Goal: Task Accomplishment & Management: Manage account settings

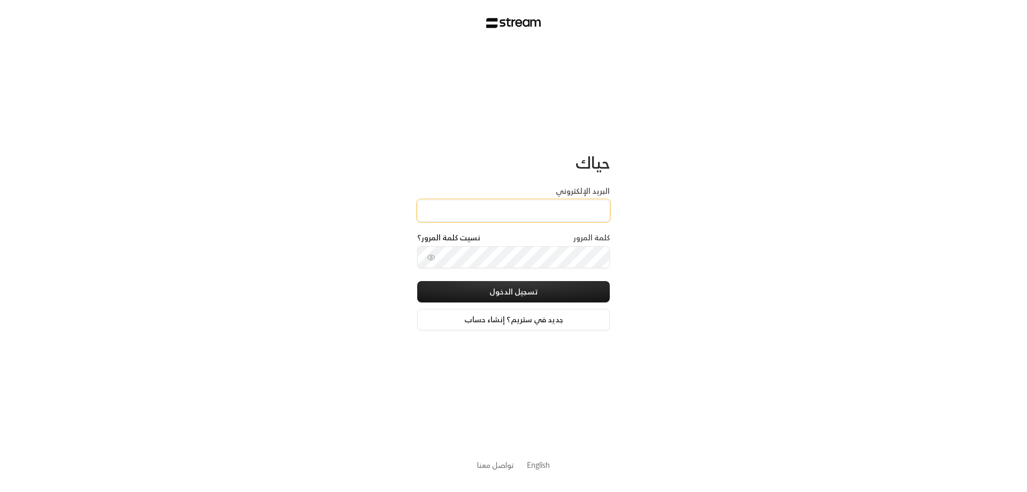
click at [524, 205] on input "البريد الإلكتروني" at bounding box center [513, 211] width 193 height 22
type input "[EMAIL_ADDRESS][DOMAIN_NAME]"
click at [429, 258] on icon "toggle password visibility" at bounding box center [431, 257] width 9 height 9
click at [490, 287] on button "تسجيل الدخول" at bounding box center [513, 291] width 193 height 21
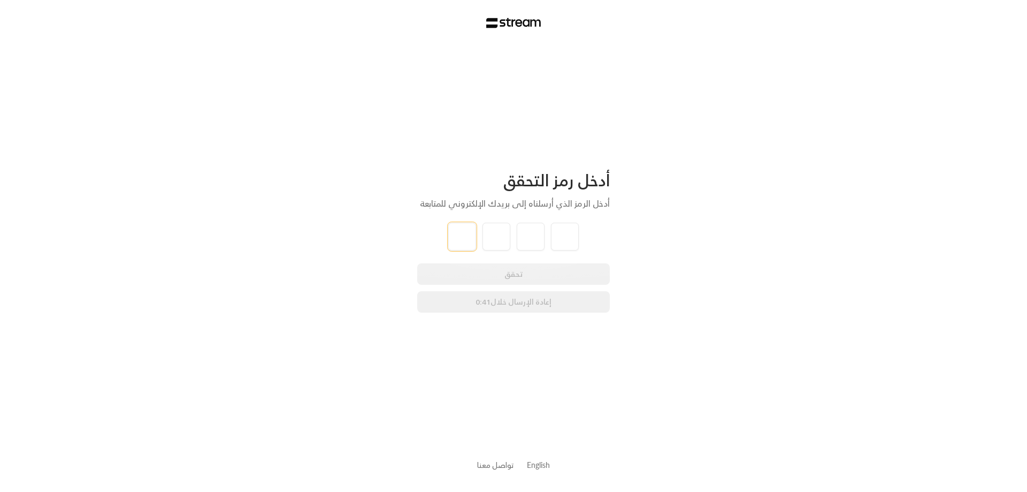
type input "6"
type input "5"
type input "1"
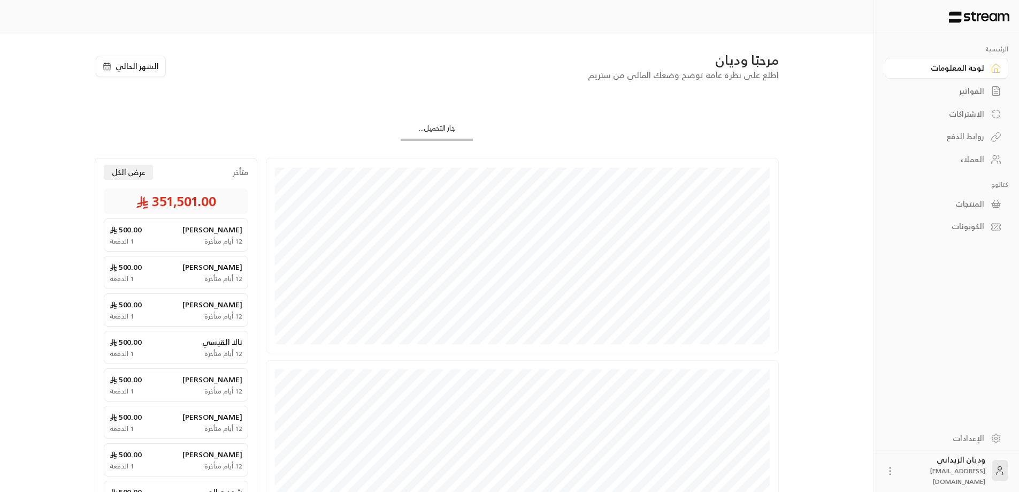
click at [970, 155] on div "العملاء" at bounding box center [941, 159] width 86 height 11
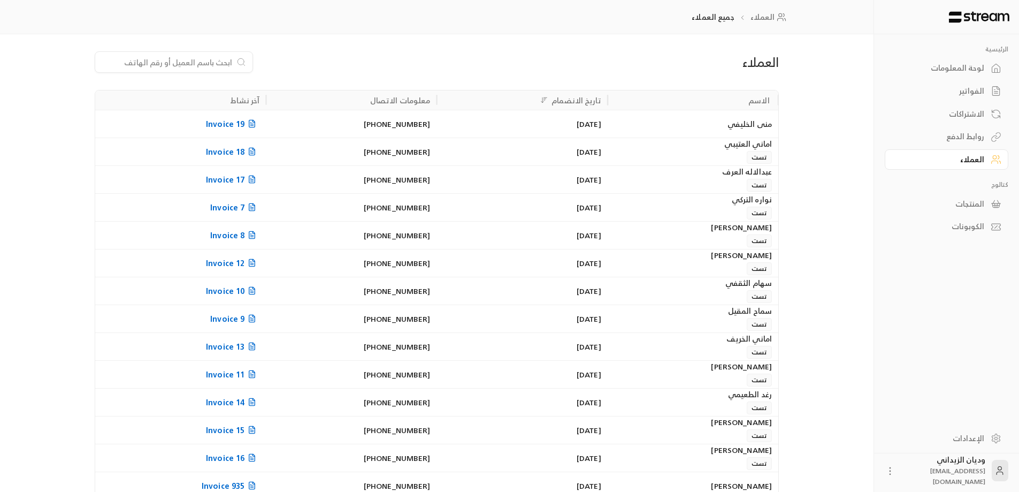
click at [216, 59] on input at bounding box center [167, 62] width 131 height 12
paste input "966503462405"
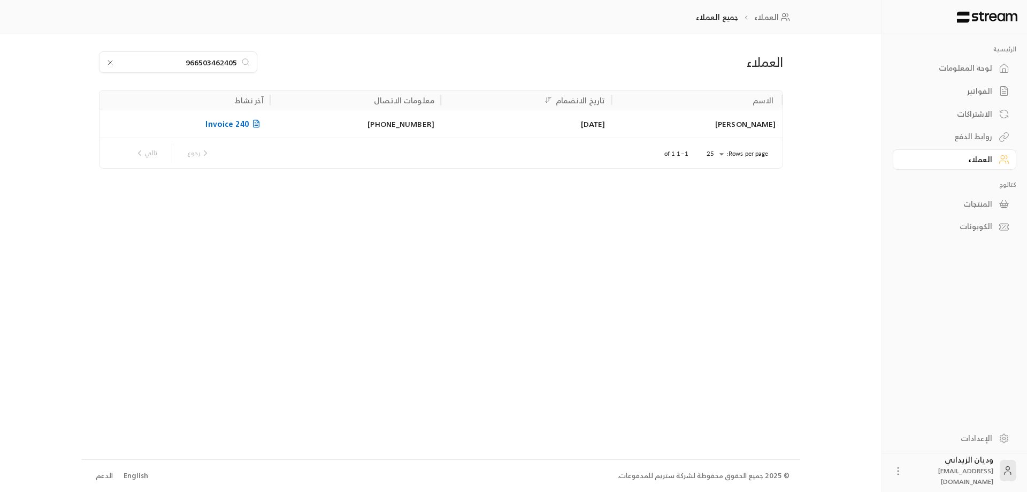
type input "966503462405"
click at [642, 129] on div "[PERSON_NAME]" at bounding box center [697, 123] width 158 height 27
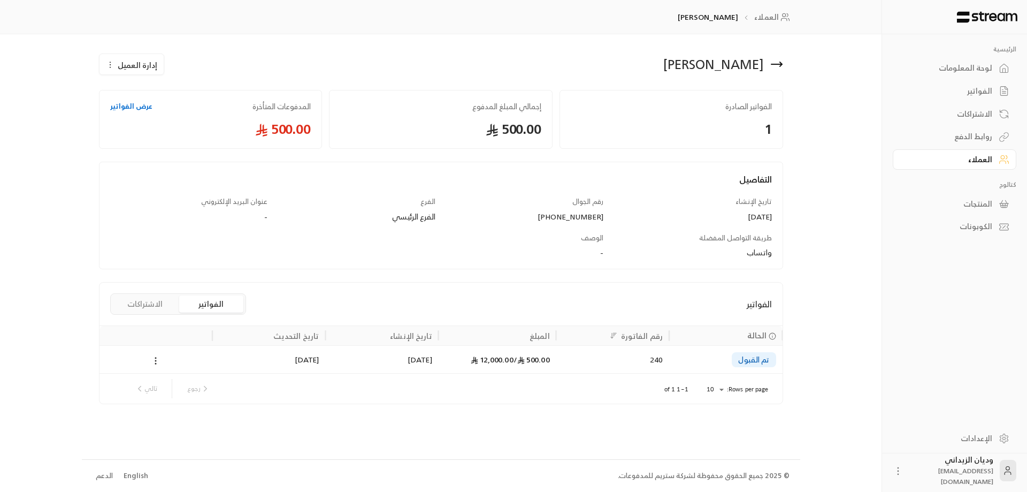
click at [376, 359] on div "[DATE]" at bounding box center [382, 359] width 100 height 27
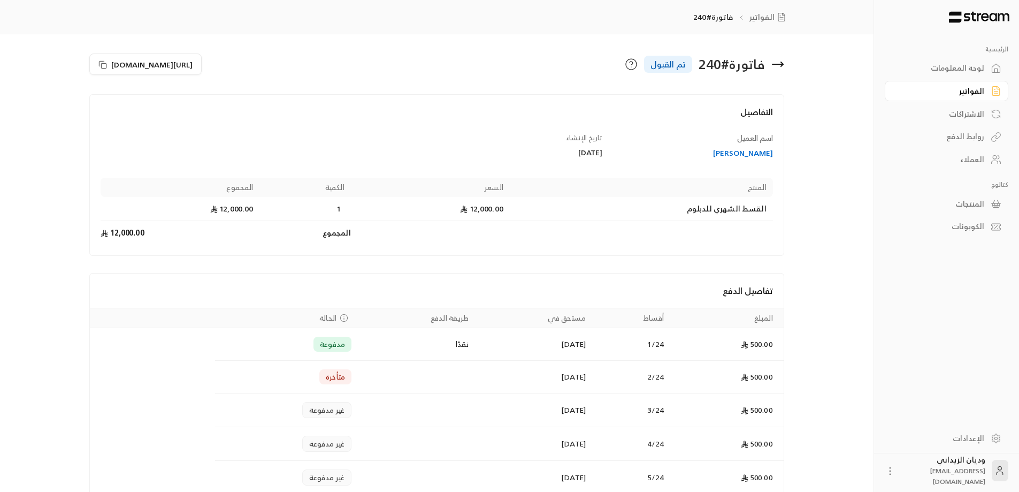
click at [962, 158] on div "العملاء" at bounding box center [941, 159] width 86 height 11
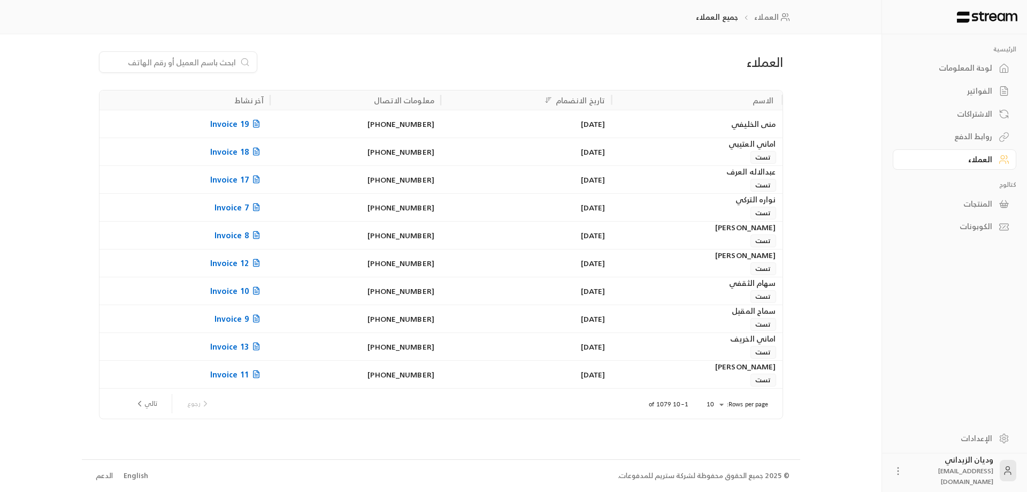
paste input "966538269839"
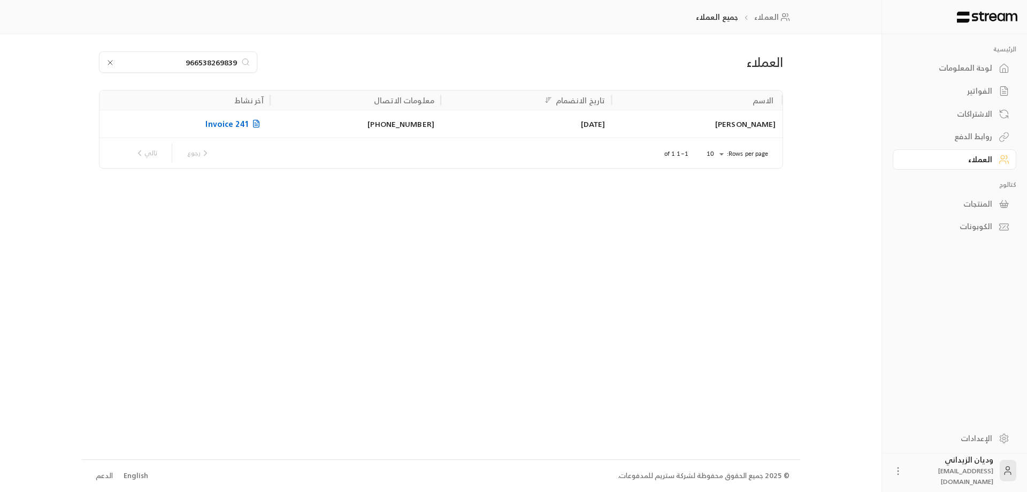
type input "966538269839"
click at [685, 128] on div "[PERSON_NAME]" at bounding box center [697, 123] width 158 height 27
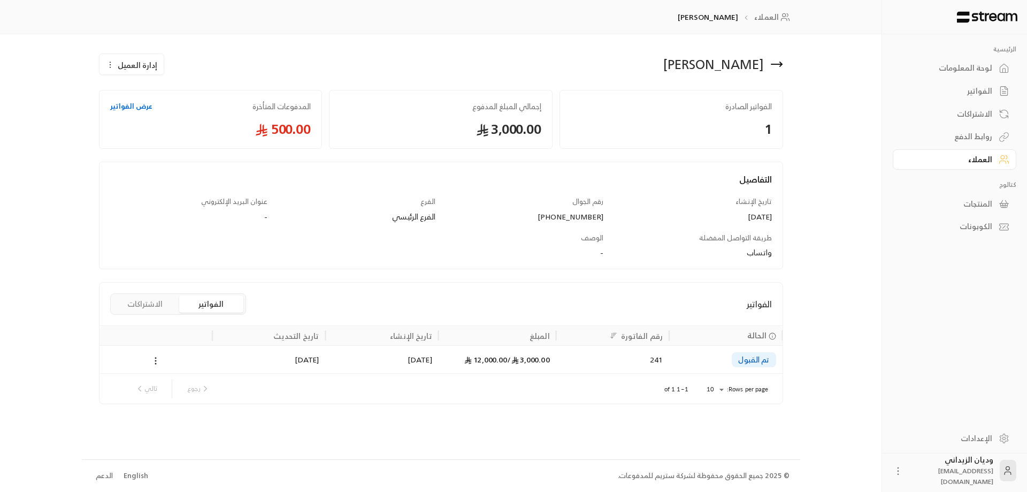
click at [587, 356] on div "241" at bounding box center [613, 359] width 100 height 27
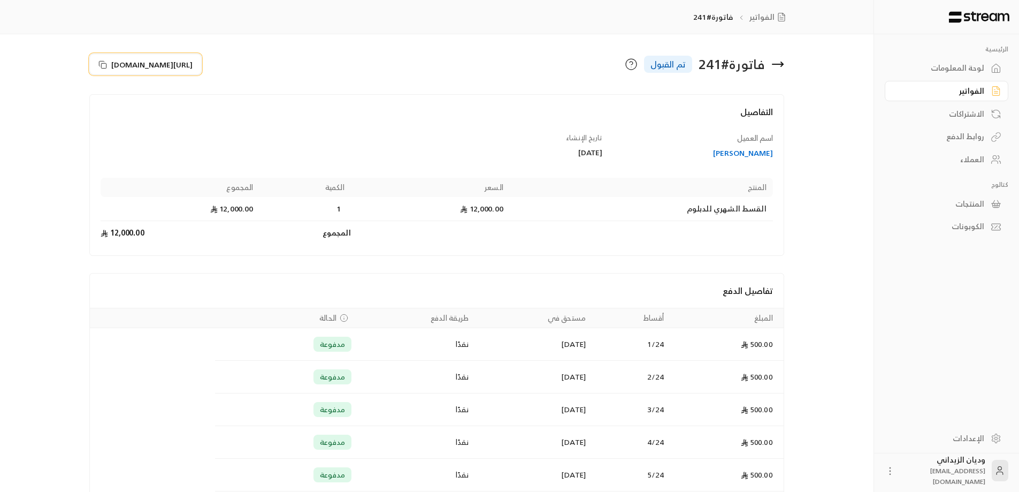
click at [102, 63] on rect at bounding box center [104, 65] width 5 height 5
click at [993, 156] on icon at bounding box center [996, 159] width 11 height 11
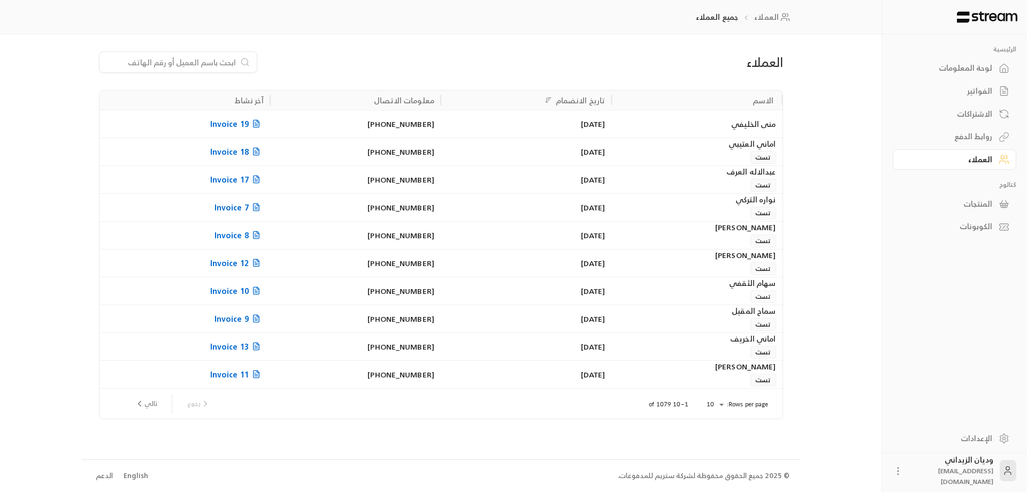
click at [210, 60] on input at bounding box center [171, 62] width 131 height 12
paste input "966550037624"
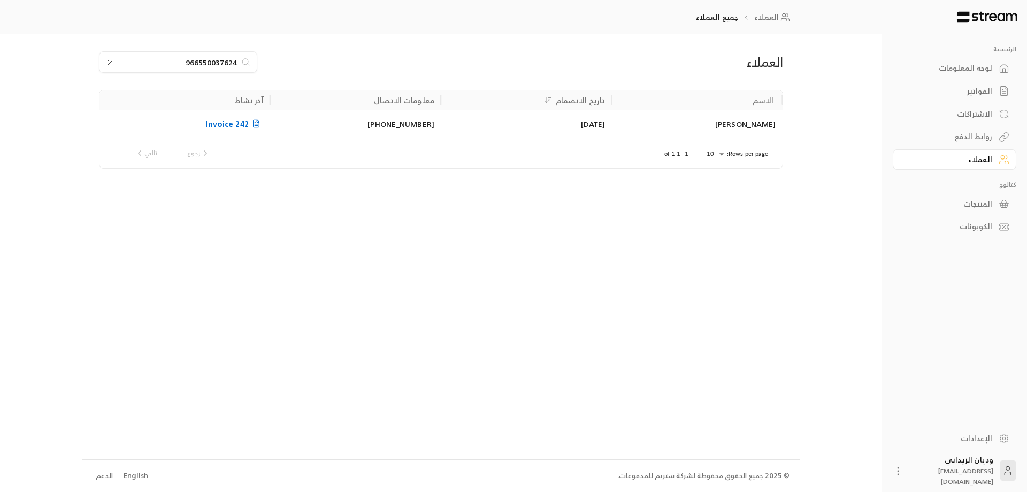
type input "966550037624"
click at [703, 130] on div "[PERSON_NAME]" at bounding box center [697, 123] width 158 height 27
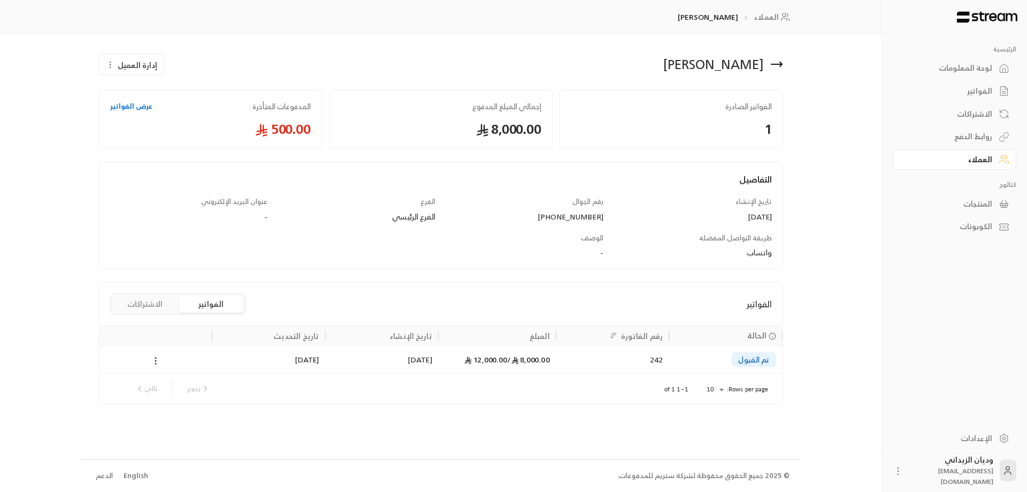
click at [414, 358] on div "[DATE]" at bounding box center [382, 359] width 100 height 27
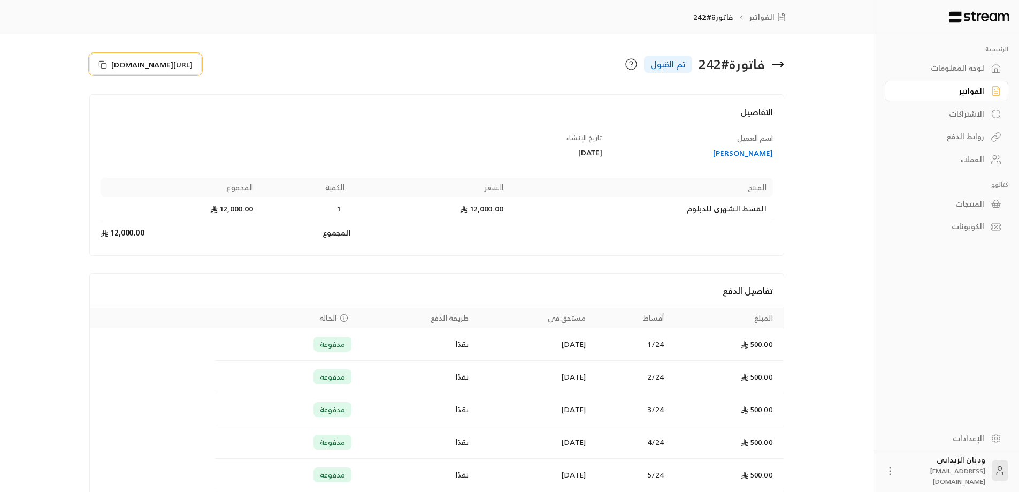
click at [102, 63] on rect at bounding box center [104, 65] width 5 height 5
click at [985, 158] on link "العملاء" at bounding box center [947, 159] width 124 height 21
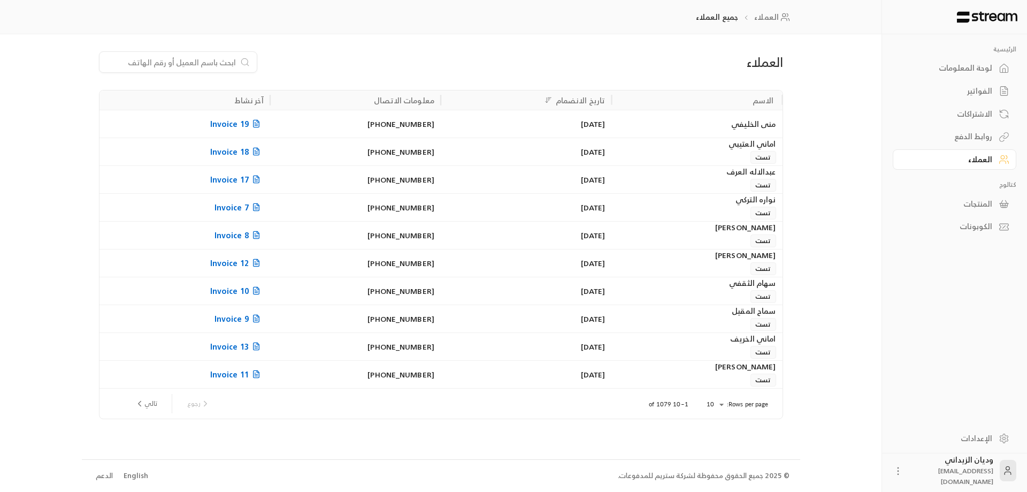
click at [195, 57] on input at bounding box center [171, 62] width 131 height 12
paste input "966555736670"
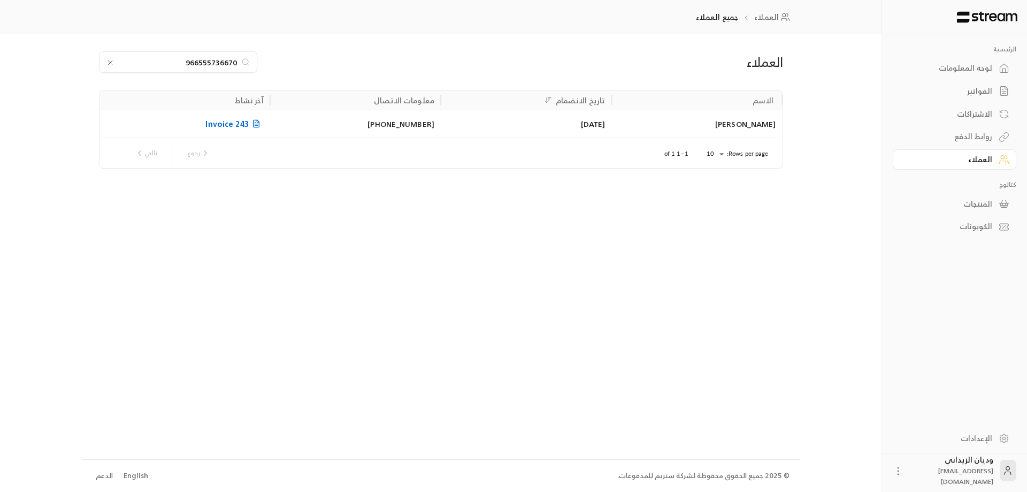
type input "966555736670"
click at [597, 118] on div "[DATE]" at bounding box center [526, 123] width 158 height 27
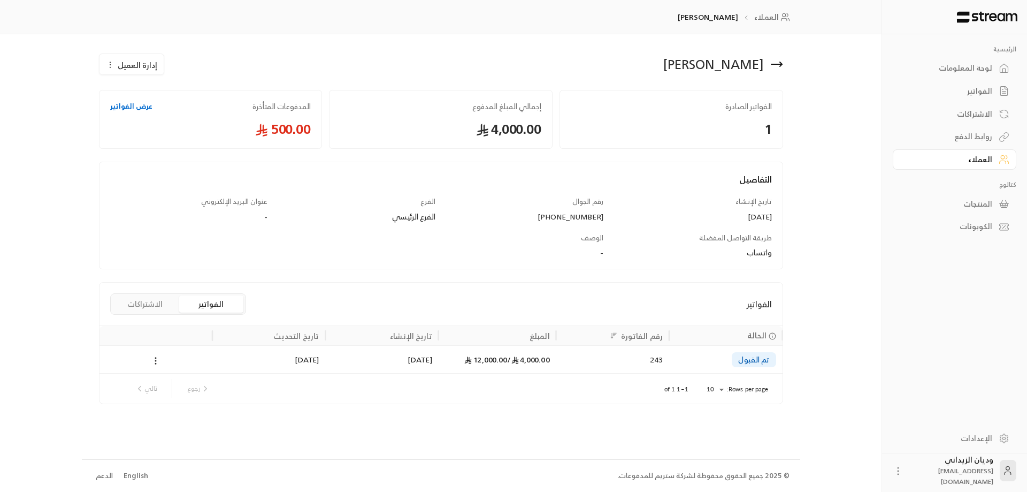
click at [484, 363] on div "4,000.00 / 12,000.00" at bounding box center [497, 359] width 105 height 27
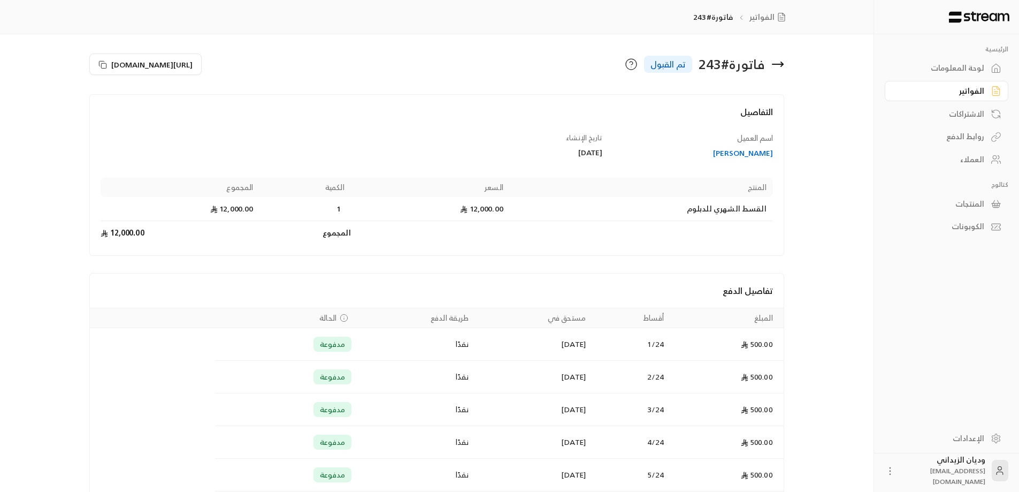
click at [984, 158] on div "العملاء" at bounding box center [941, 159] width 86 height 11
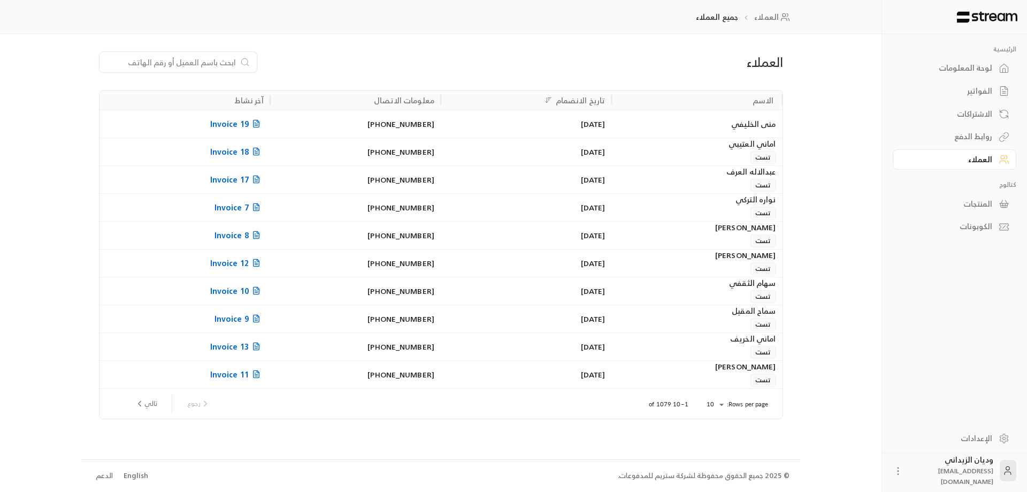
click at [218, 65] on input at bounding box center [171, 62] width 131 height 12
paste input "966555736670"
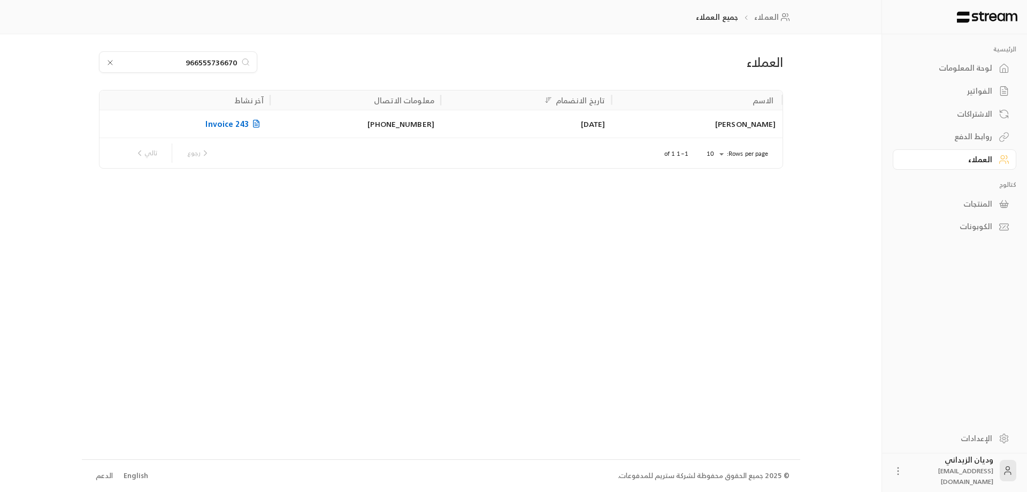
type input "966555736670"
click at [697, 121] on div "[PERSON_NAME]" at bounding box center [697, 123] width 158 height 27
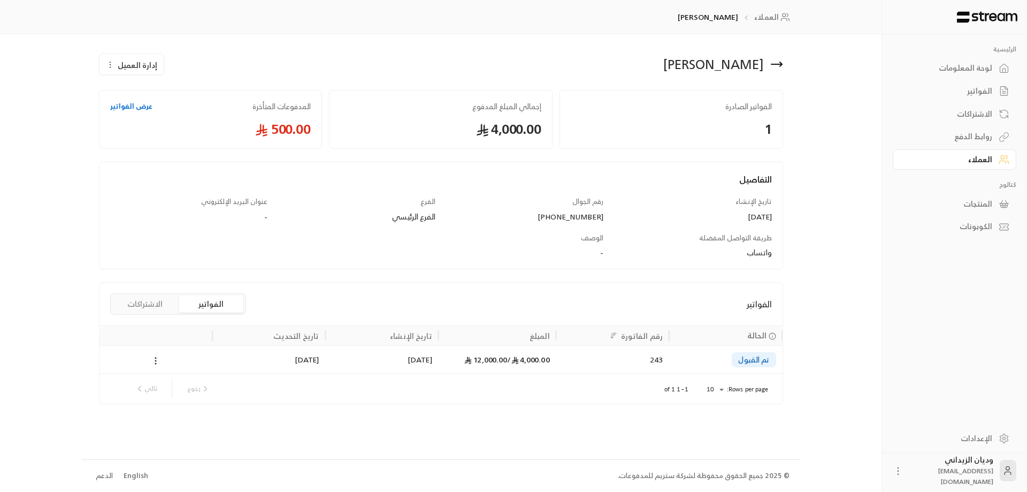
click at [414, 364] on div "[DATE]" at bounding box center [382, 359] width 100 height 27
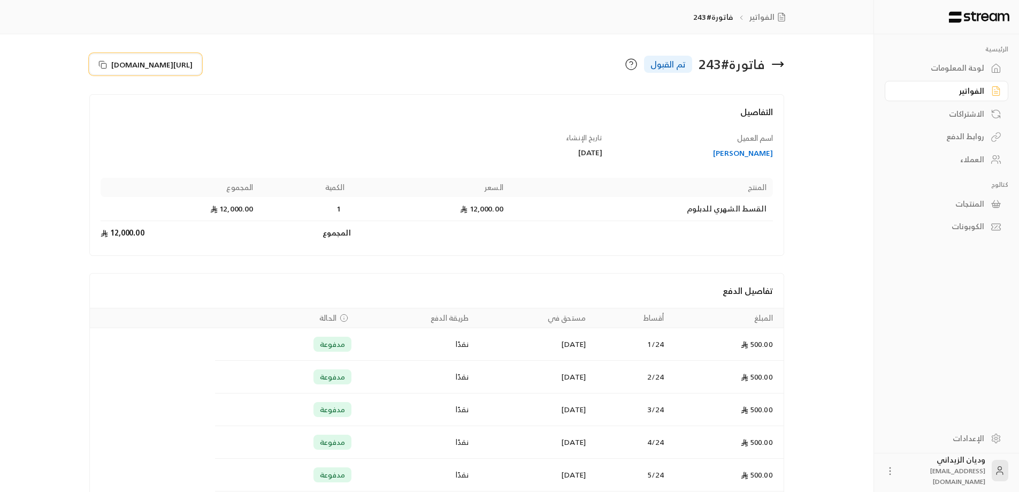
click at [105, 64] on icon at bounding box center [102, 64] width 9 height 9
click at [986, 158] on link "العملاء" at bounding box center [947, 159] width 124 height 21
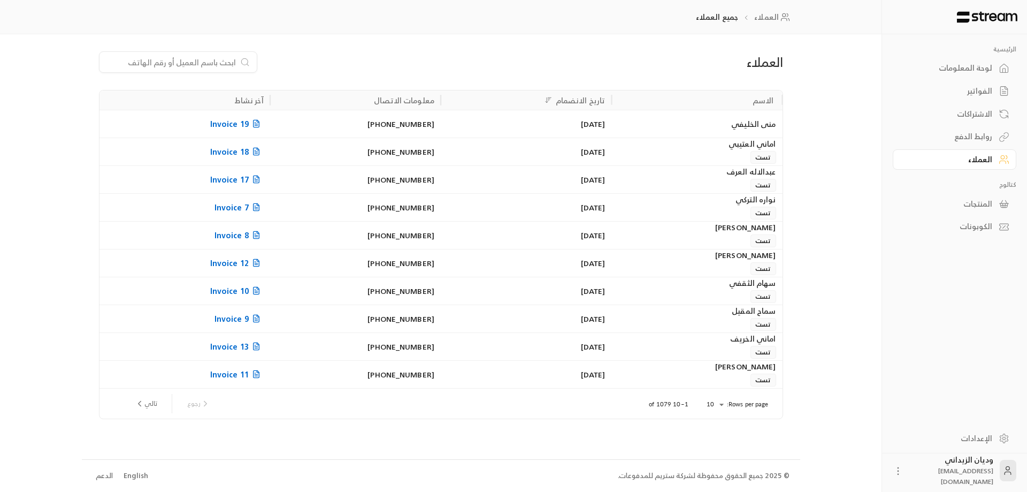
click at [176, 62] on input at bounding box center [171, 62] width 131 height 12
paste input "966500712866"
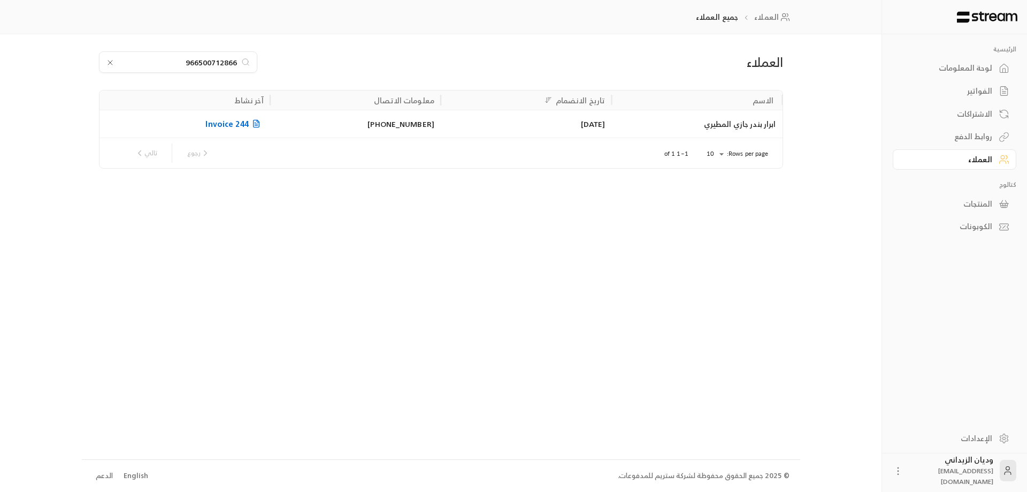
type input "966500712866"
click at [705, 132] on div "ابرار بندر جازي المطيري" at bounding box center [697, 123] width 158 height 27
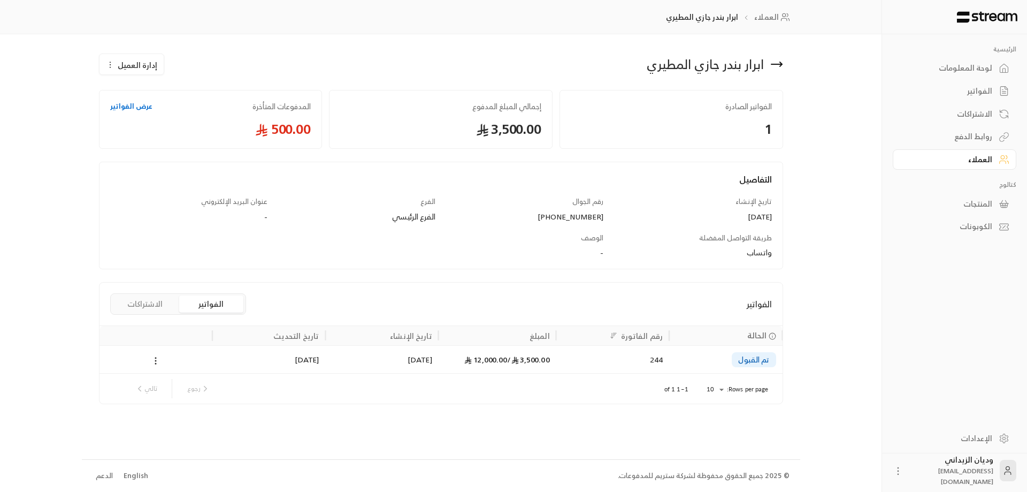
click at [645, 365] on div "244" at bounding box center [613, 359] width 100 height 27
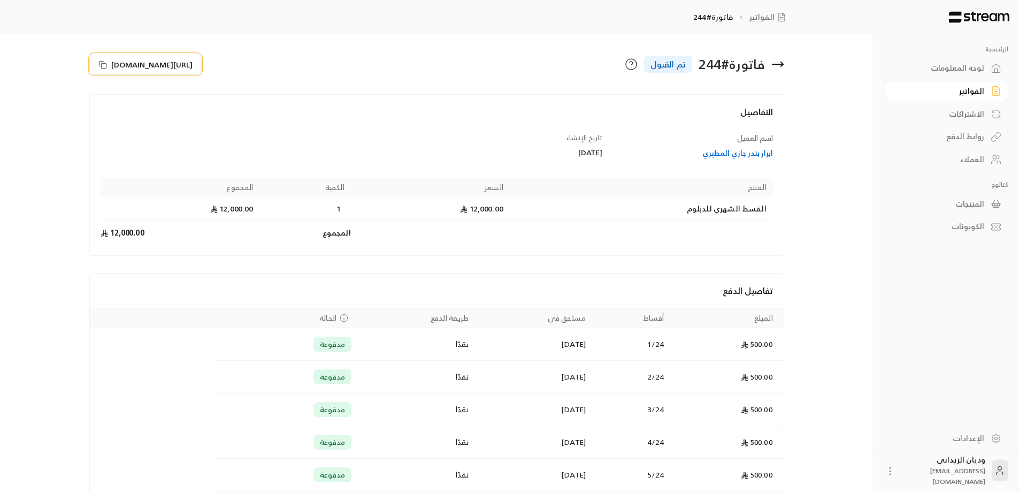
click at [106, 62] on icon at bounding box center [102, 64] width 9 height 9
click at [962, 166] on link "العملاء" at bounding box center [947, 159] width 124 height 21
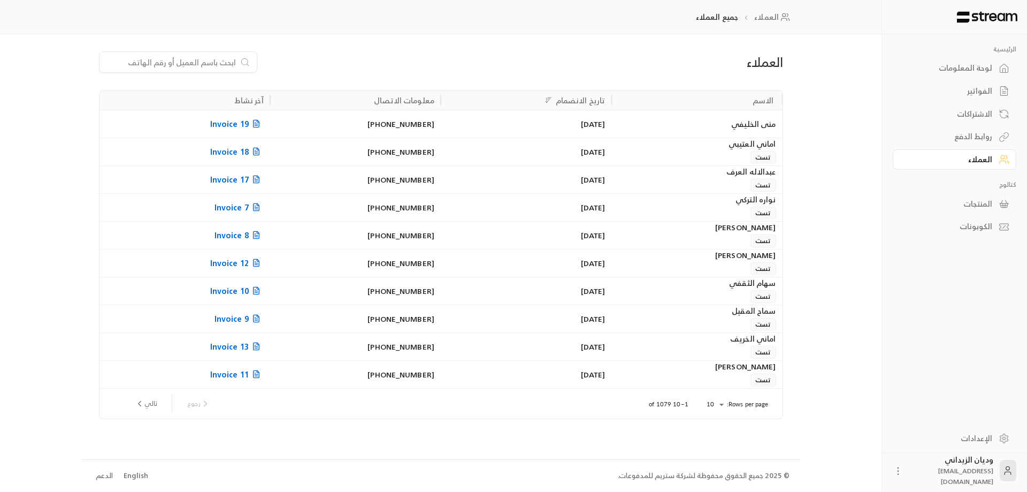
click at [196, 56] on input at bounding box center [171, 62] width 131 height 12
paste input "966551513334"
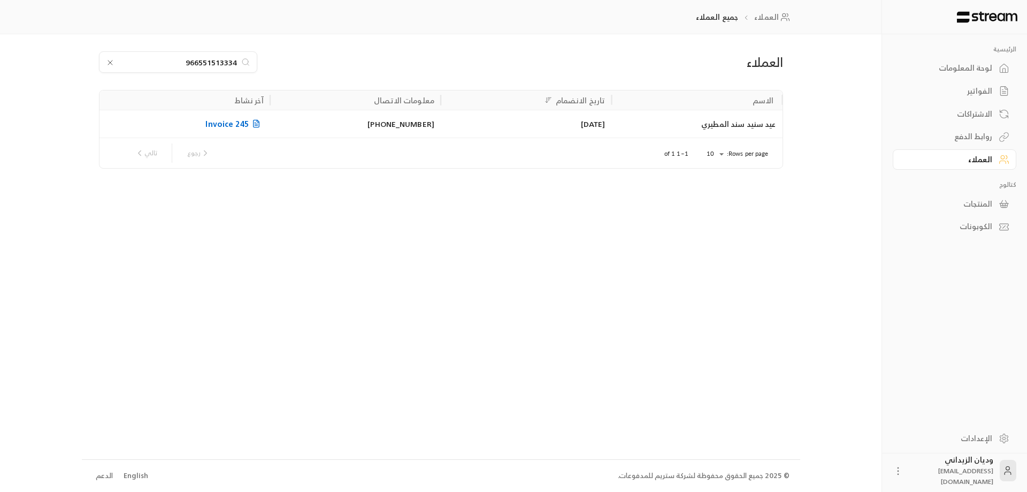
type input "966551513334"
click at [743, 128] on div "عيد سنيد سند المطيري" at bounding box center [697, 123] width 158 height 27
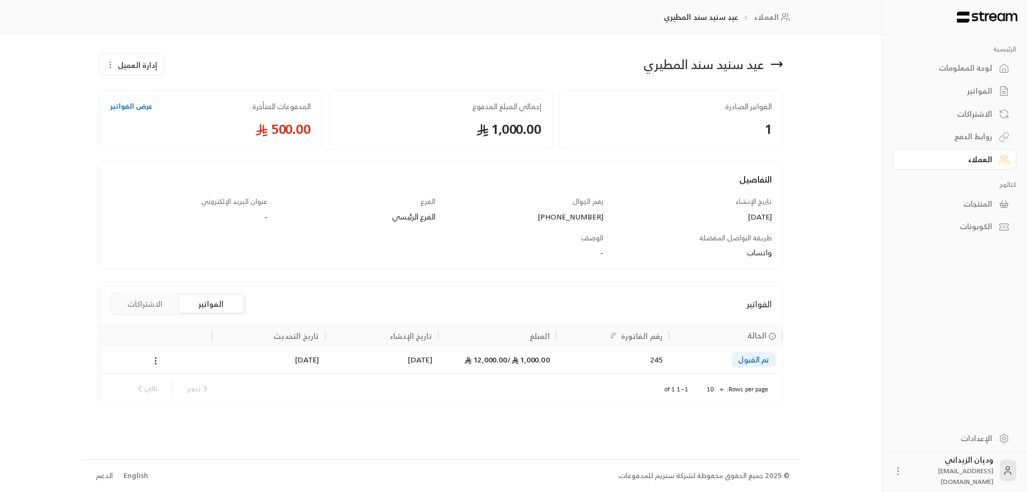
click at [653, 361] on div "245" at bounding box center [613, 359] width 100 height 27
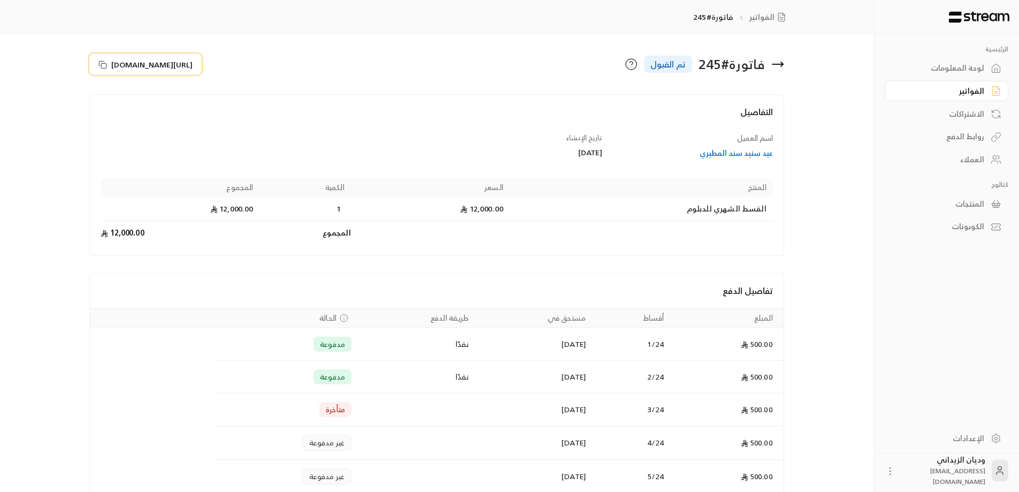
click at [103, 64] on icon at bounding box center [102, 64] width 9 height 9
click at [979, 160] on div "العملاء" at bounding box center [941, 159] width 86 height 11
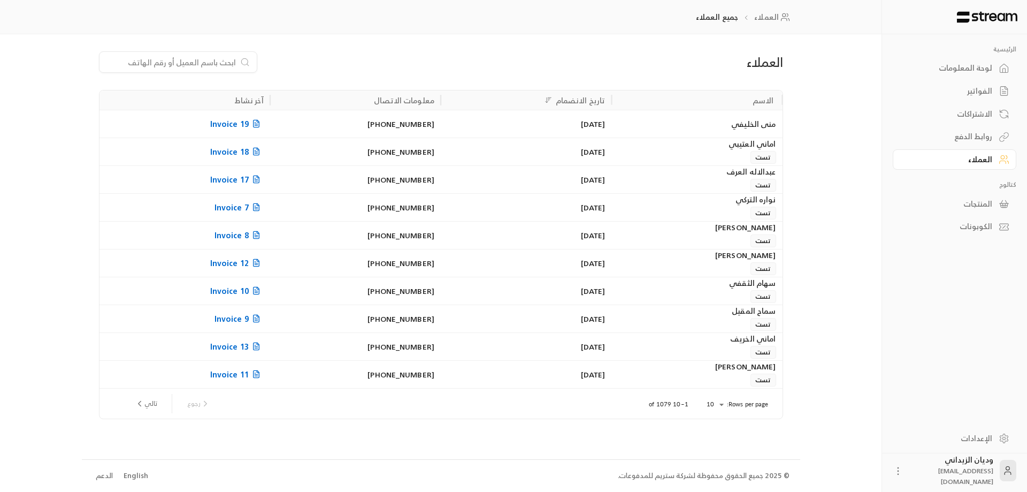
click at [156, 62] on input at bounding box center [171, 62] width 131 height 12
paste input "966551235687"
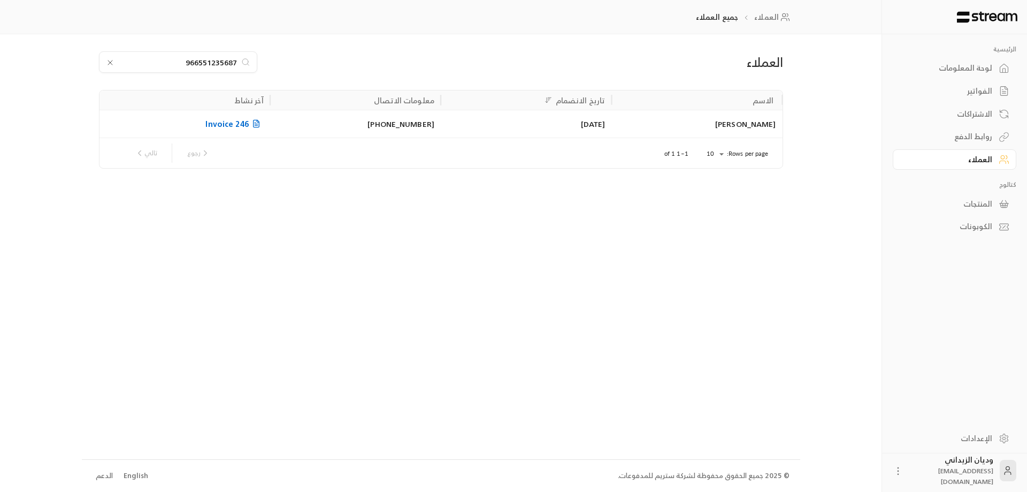
type input "966551235687"
click at [514, 116] on div "[DATE]" at bounding box center [526, 123] width 158 height 27
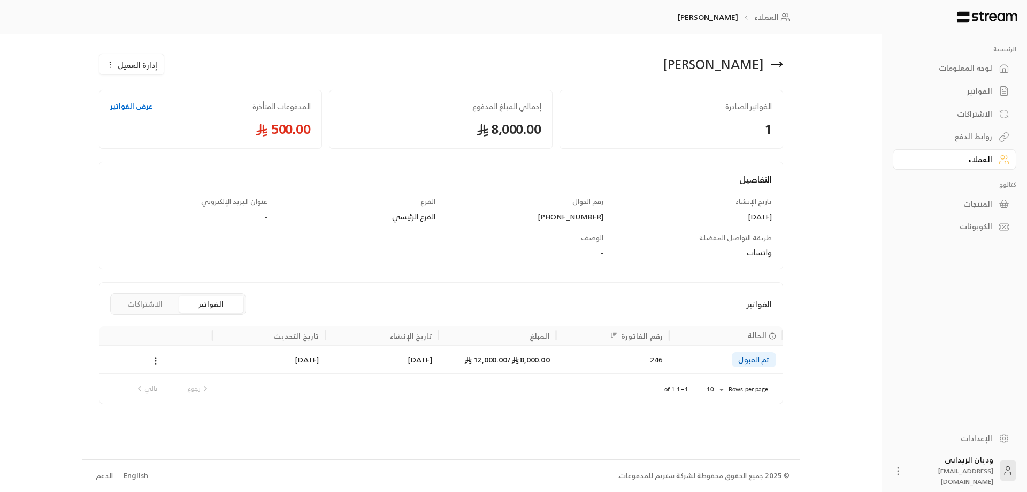
click at [692, 351] on div "تم القبول" at bounding box center [726, 359] width 100 height 27
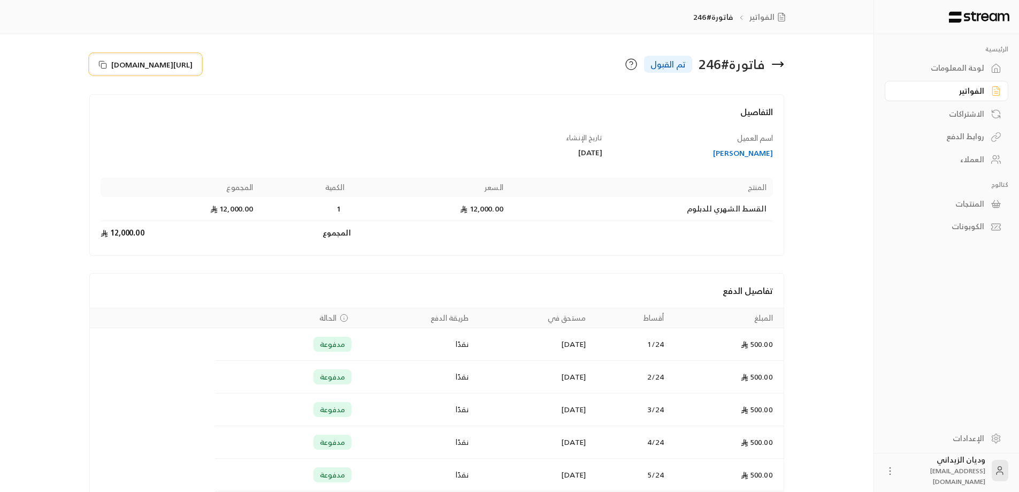
click at [103, 63] on icon at bounding box center [102, 64] width 9 height 9
click at [968, 158] on div "العملاء" at bounding box center [941, 159] width 86 height 11
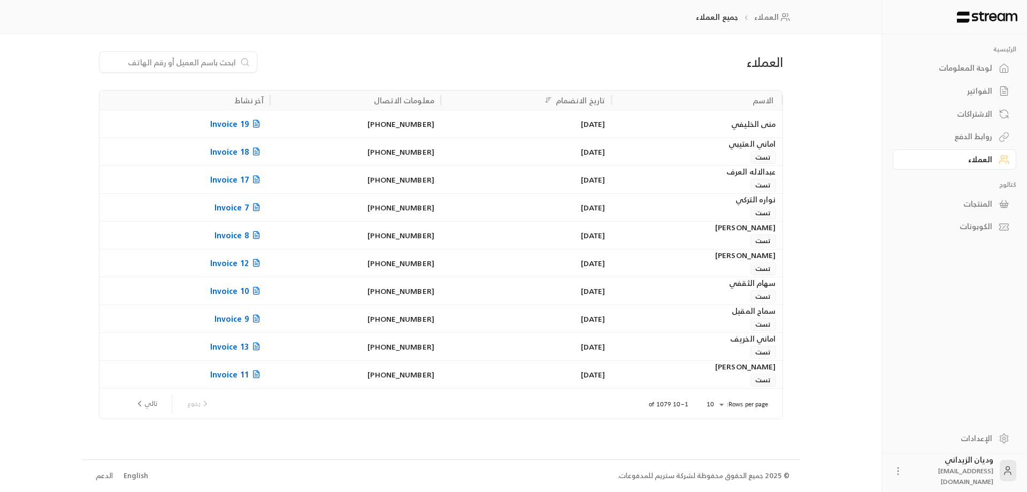
click at [222, 60] on input at bounding box center [171, 62] width 131 height 12
paste input "966501447097"
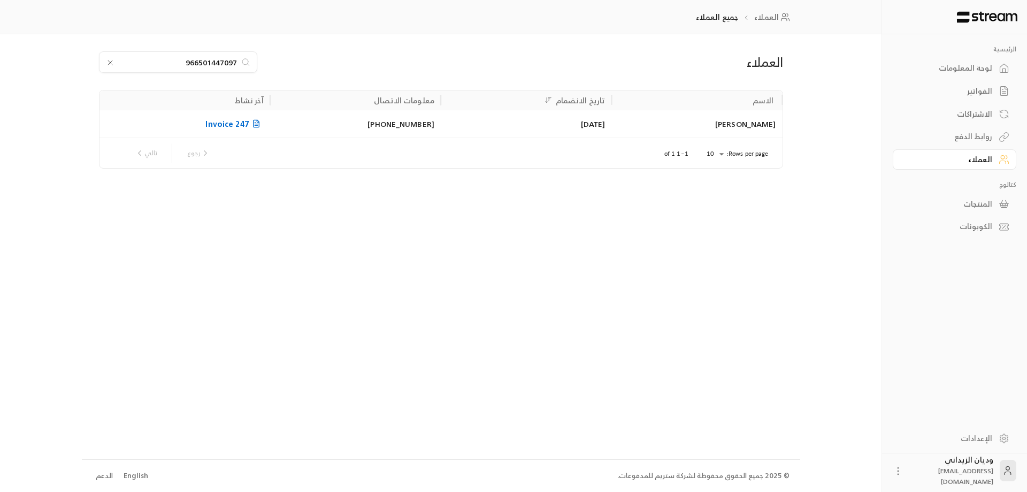
type input "966501447097"
click at [727, 132] on div "[PERSON_NAME]" at bounding box center [697, 123] width 158 height 27
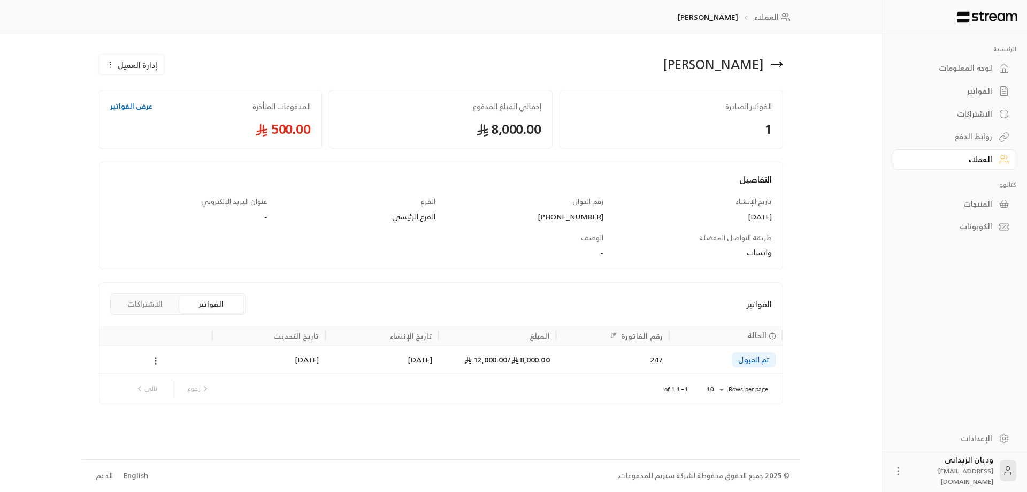
click at [618, 368] on div "247" at bounding box center [613, 359] width 100 height 27
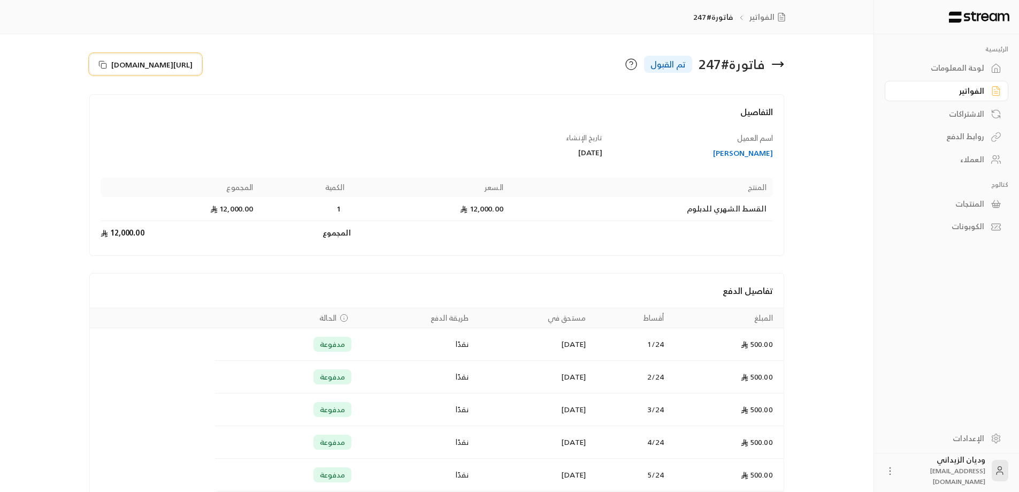
click at [104, 66] on icon at bounding box center [102, 64] width 9 height 9
click at [943, 156] on div "العملاء" at bounding box center [941, 159] width 86 height 11
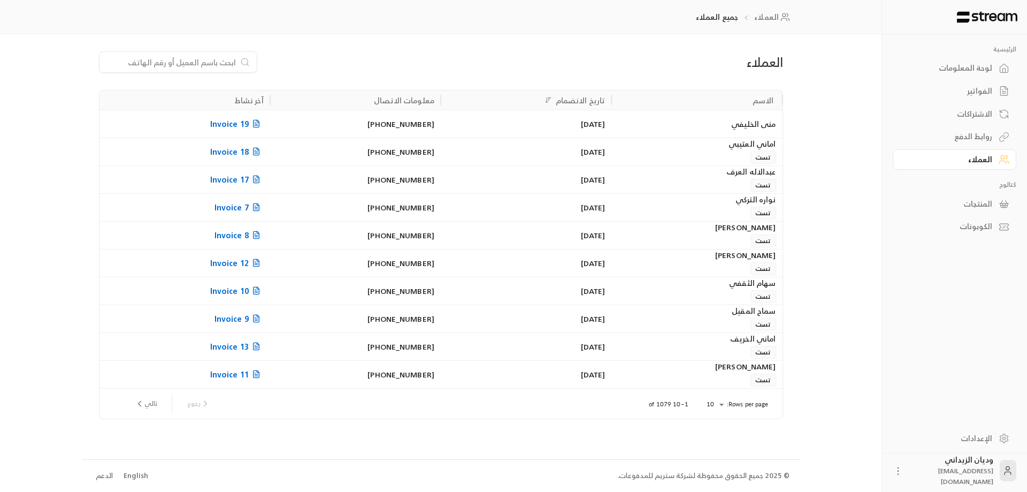
click at [171, 58] on input at bounding box center [171, 62] width 131 height 12
paste input "966568884535"
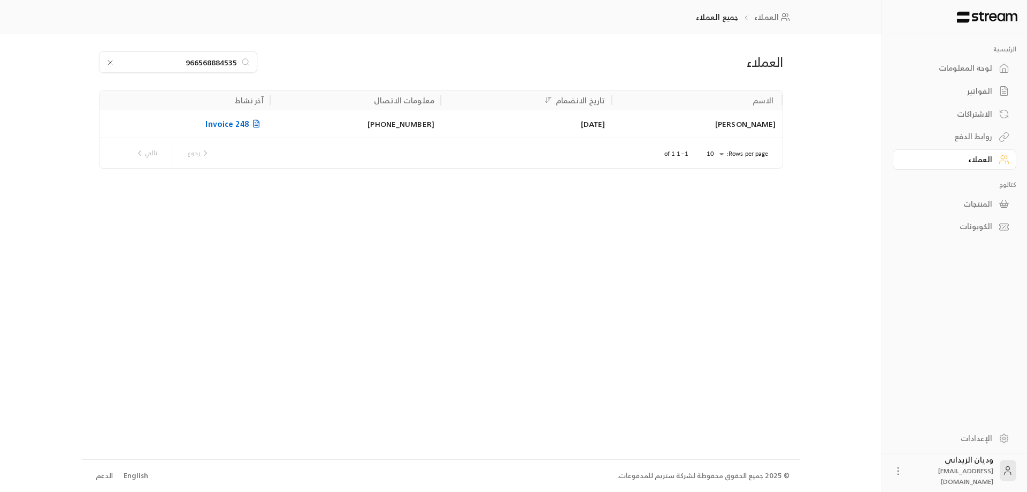
type input "966568884535"
click at [594, 131] on div "[DATE]" at bounding box center [526, 123] width 158 height 27
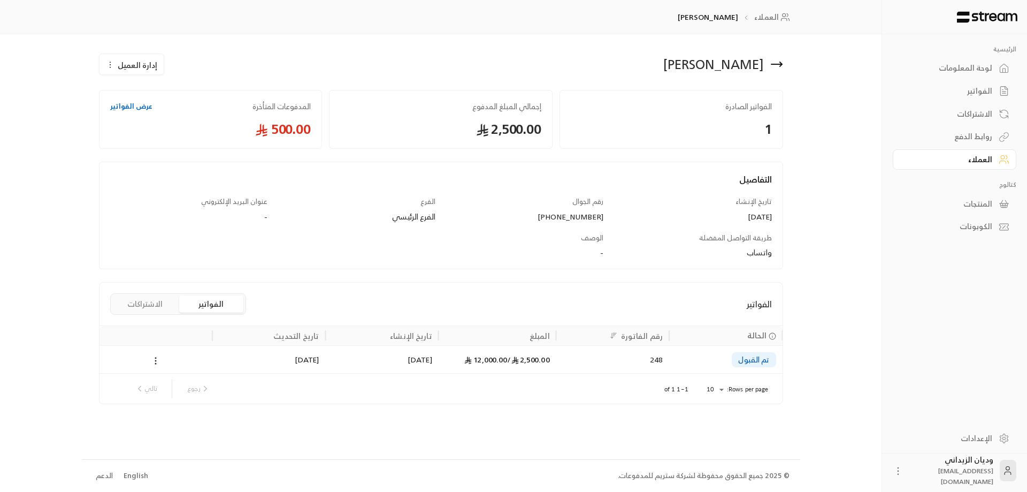
click at [483, 352] on div "2,500.00 / 12,000.00" at bounding box center [497, 359] width 105 height 27
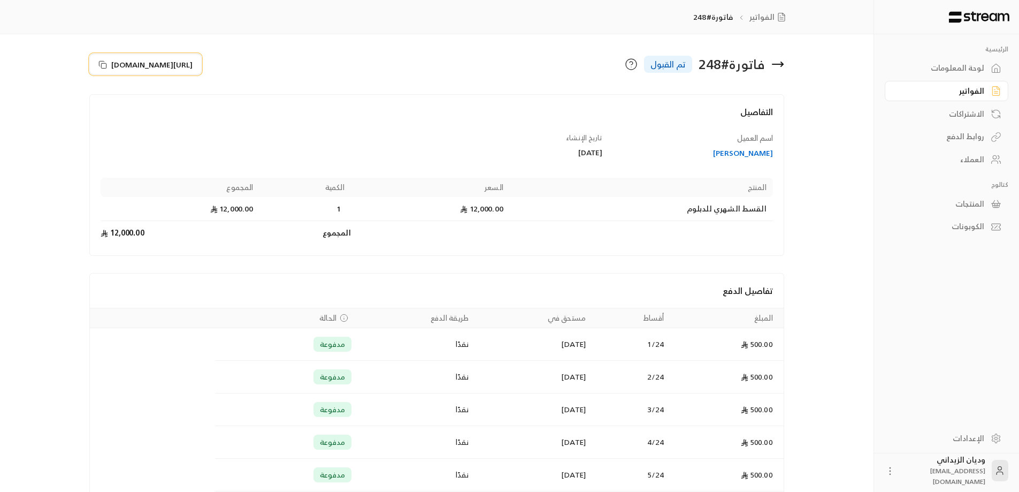
click at [106, 67] on icon at bounding box center [102, 64] width 9 height 9
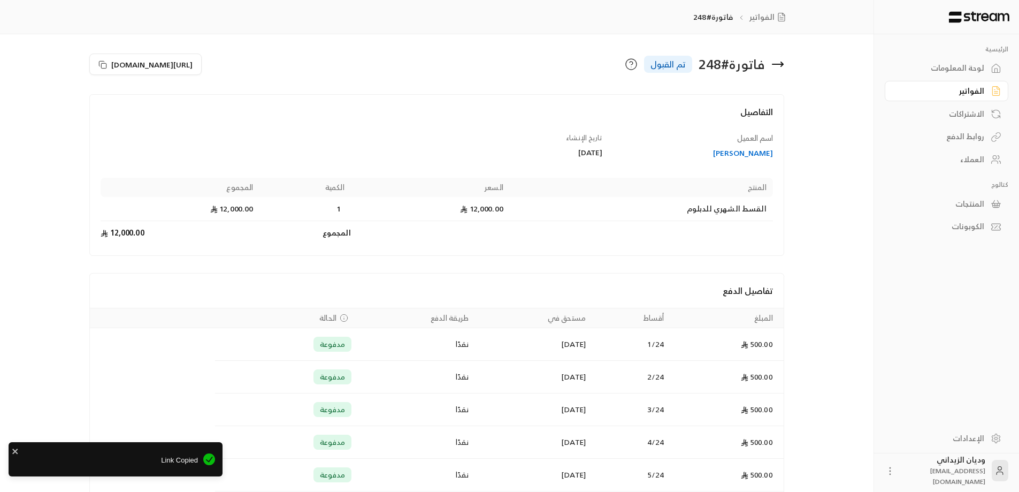
click at [986, 163] on link "العملاء" at bounding box center [947, 159] width 124 height 21
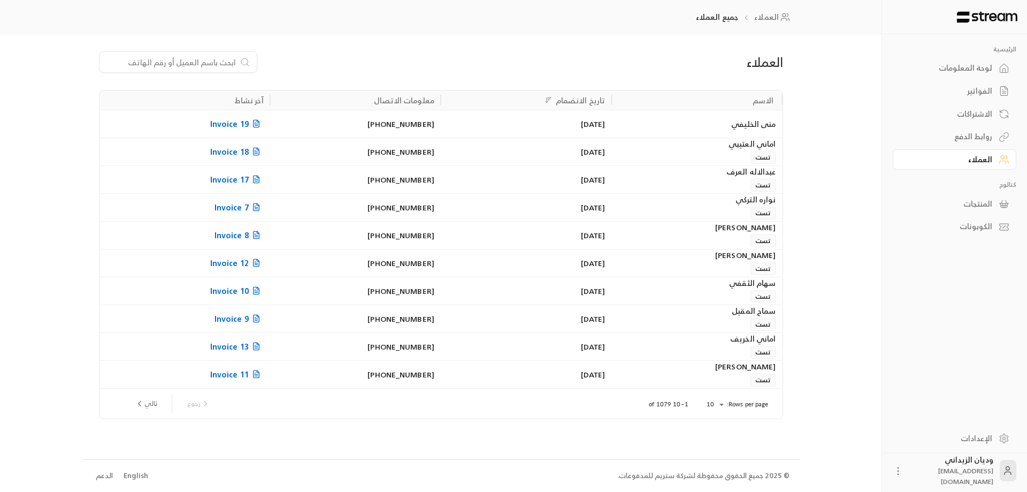
paste input "966538798344"
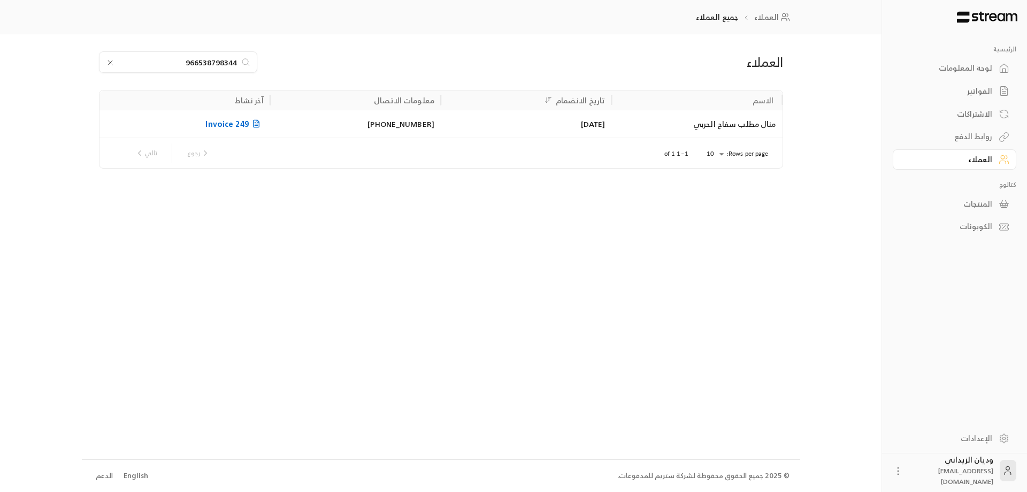
type input "966538798344"
click at [681, 127] on div "منال مطلب سفاح الحربي" at bounding box center [697, 123] width 158 height 27
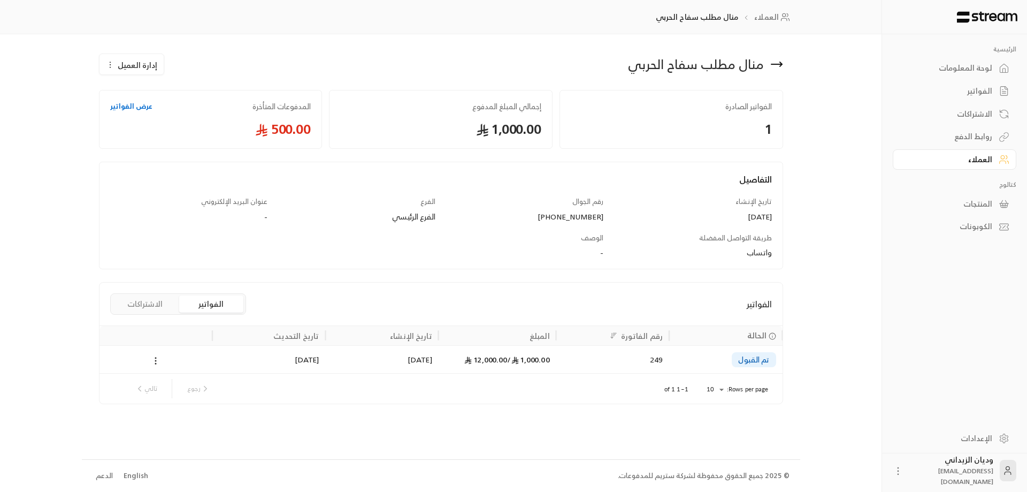
click at [464, 361] on icon at bounding box center [467, 359] width 7 height 7
